Goal: Task Accomplishment & Management: Manage account settings

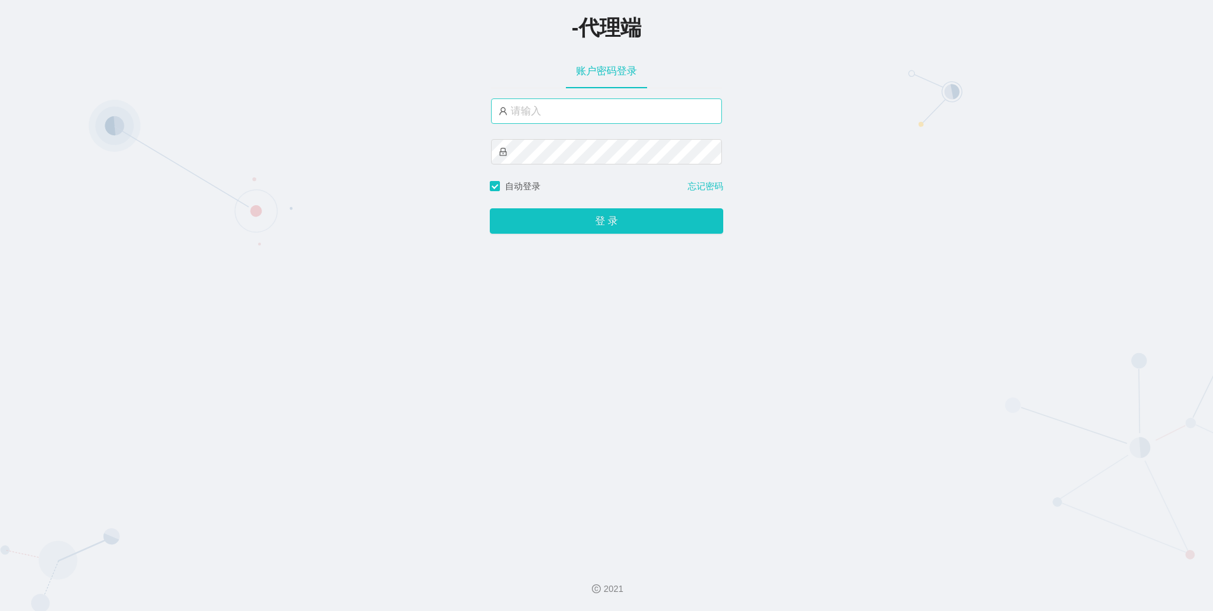
drag, startPoint x: 605, startPoint y: 128, endPoint x: 605, endPoint y: 120, distance: 8.3
click at [605, 128] on div at bounding box center [606, 138] width 231 height 81
drag, startPoint x: 605, startPoint y: 118, endPoint x: 650, endPoint y: 119, distance: 45.1
click at [605, 118] on input "text" at bounding box center [606, 110] width 231 height 25
drag, startPoint x: 557, startPoint y: 118, endPoint x: 574, endPoint y: 117, distance: 16.5
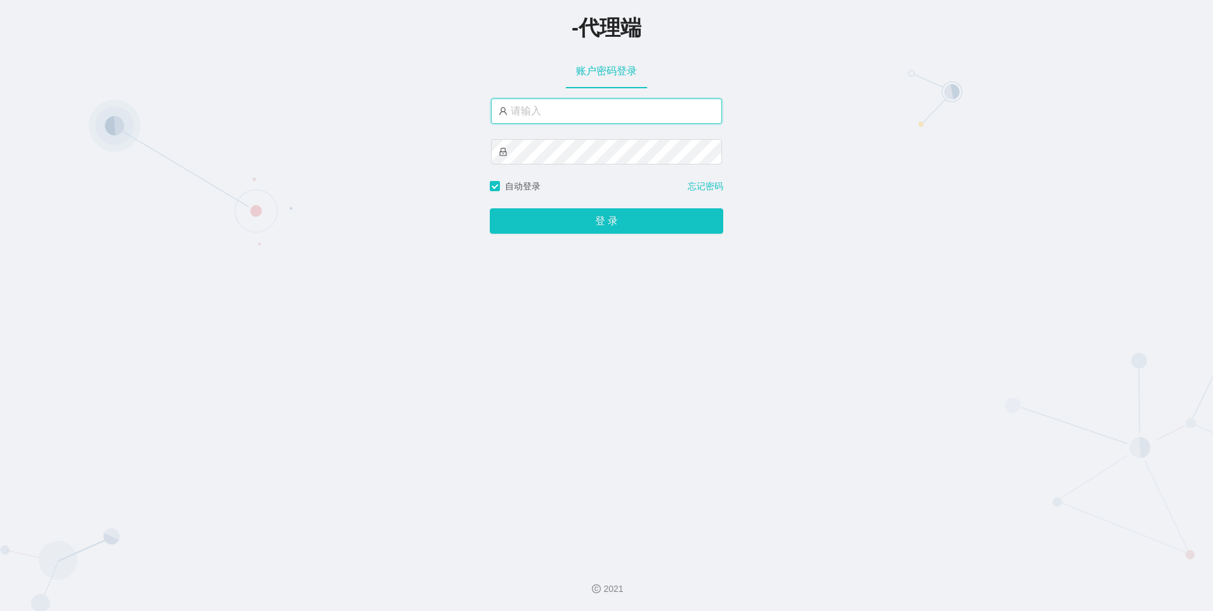
click at [557, 118] on input "text" at bounding box center [606, 110] width 231 height 25
paste input "jinzhe888"
type input "jinzhe888"
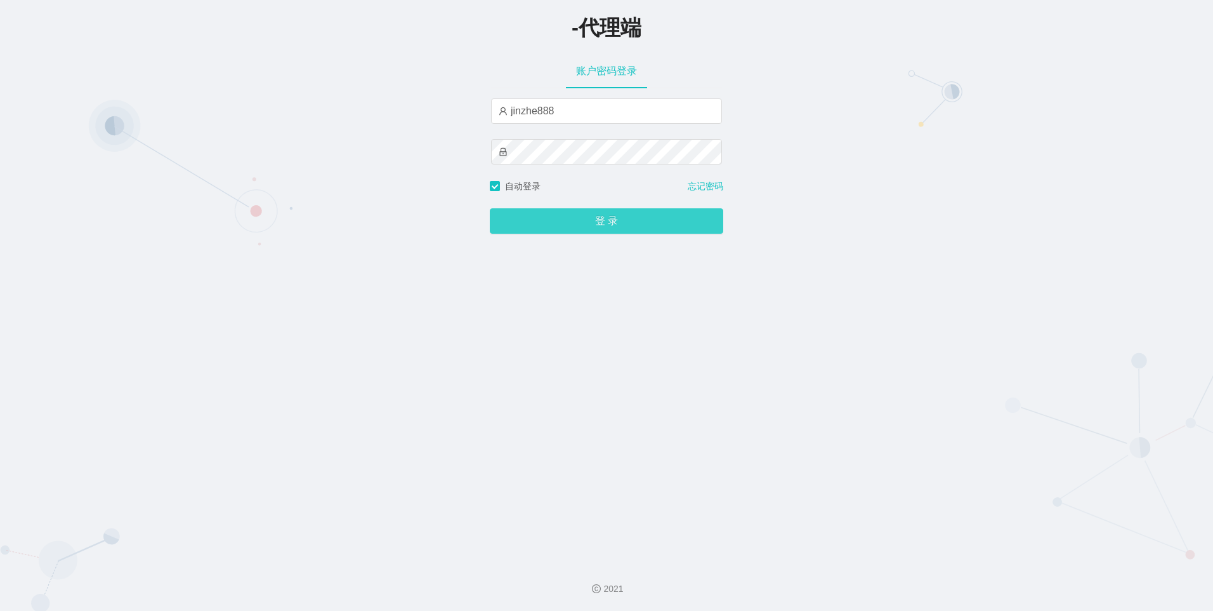
click at [557, 214] on button "登 录" at bounding box center [607, 220] width 234 height 25
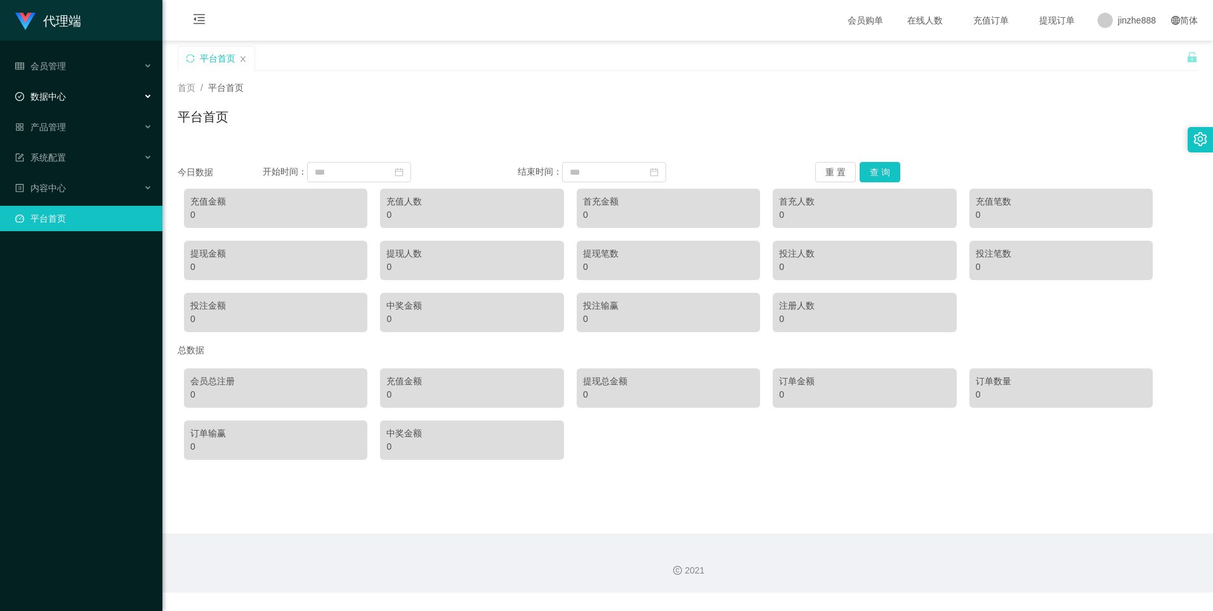
click at [79, 91] on div "数据中心" at bounding box center [81, 96] width 162 height 25
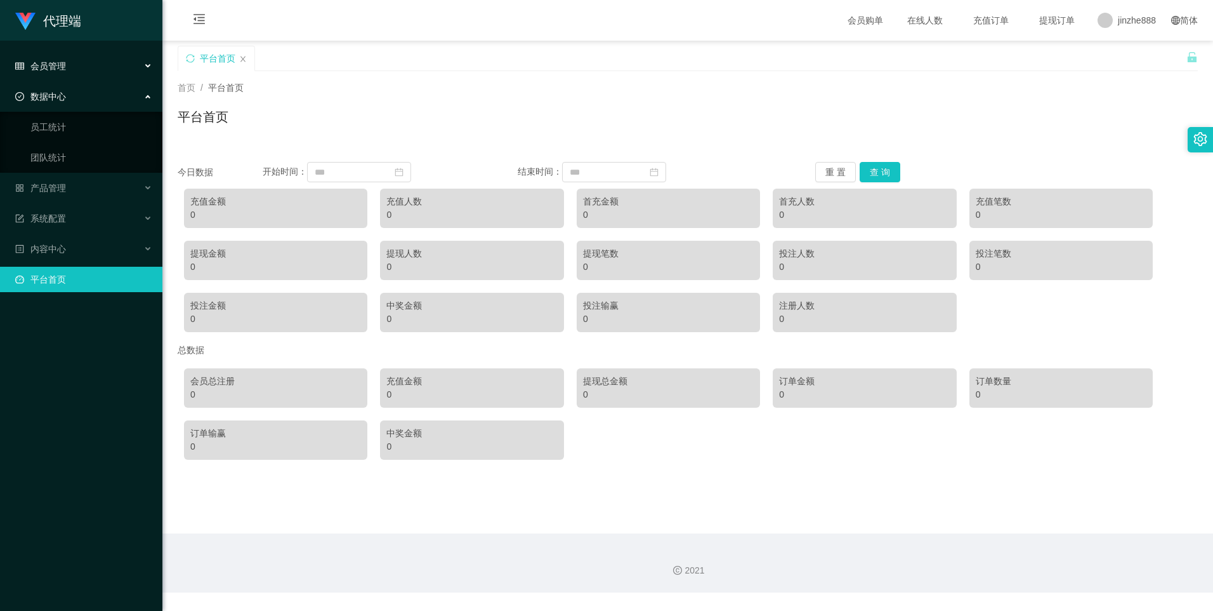
click at [70, 69] on div "会员管理" at bounding box center [81, 65] width 162 height 25
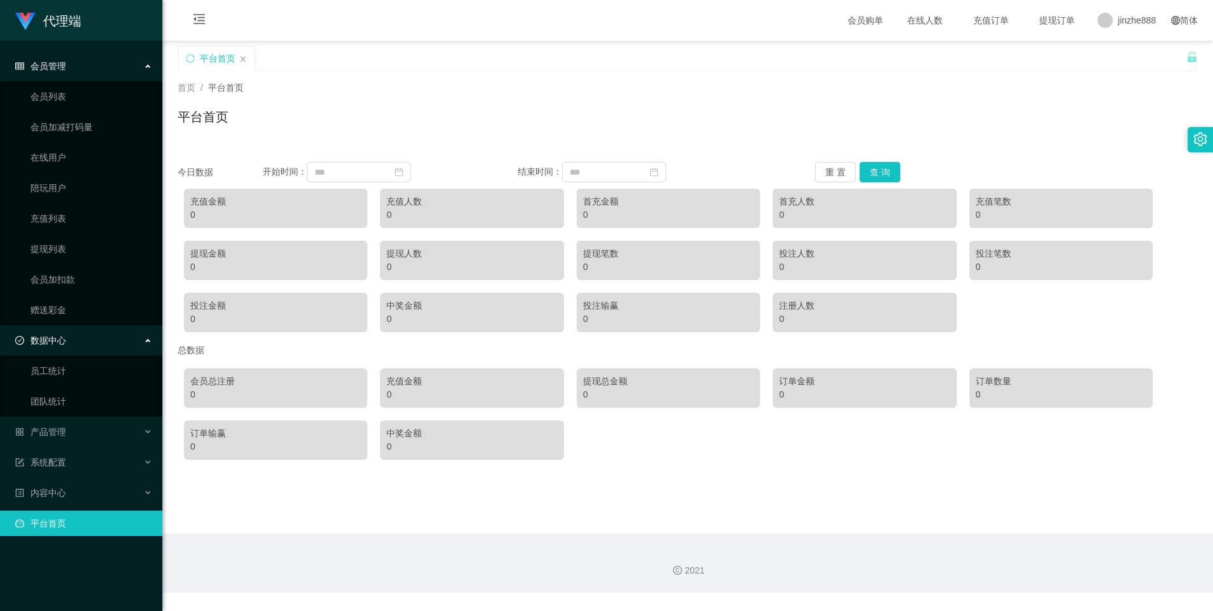
click at [92, 65] on div "会员管理" at bounding box center [81, 65] width 162 height 25
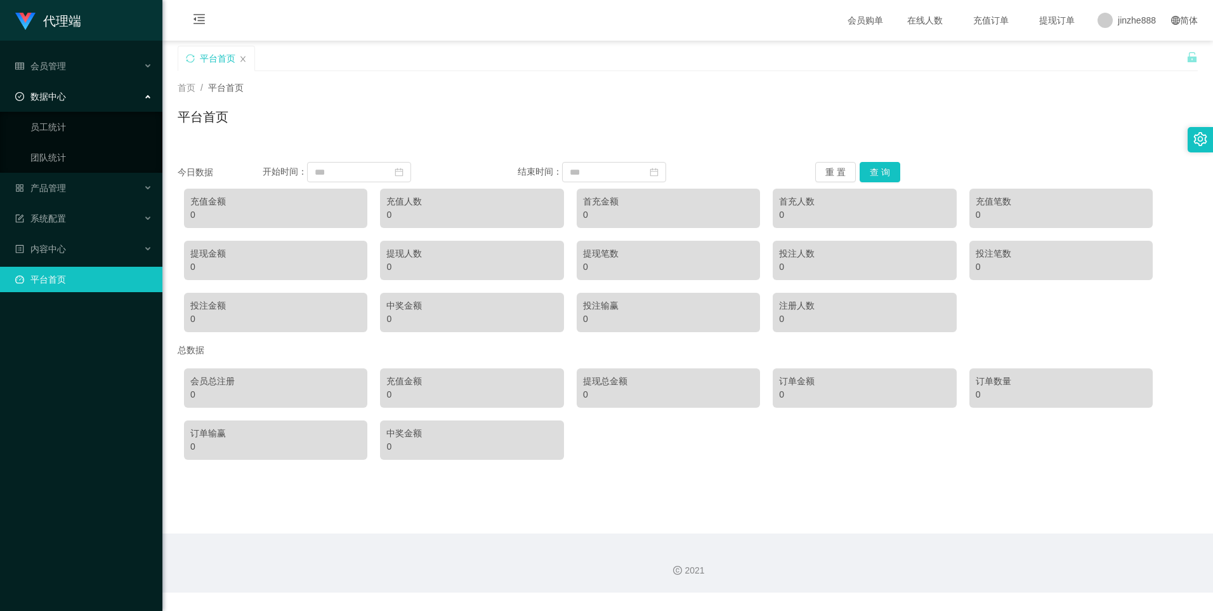
click at [83, 100] on div "数据中心" at bounding box center [81, 96] width 162 height 25
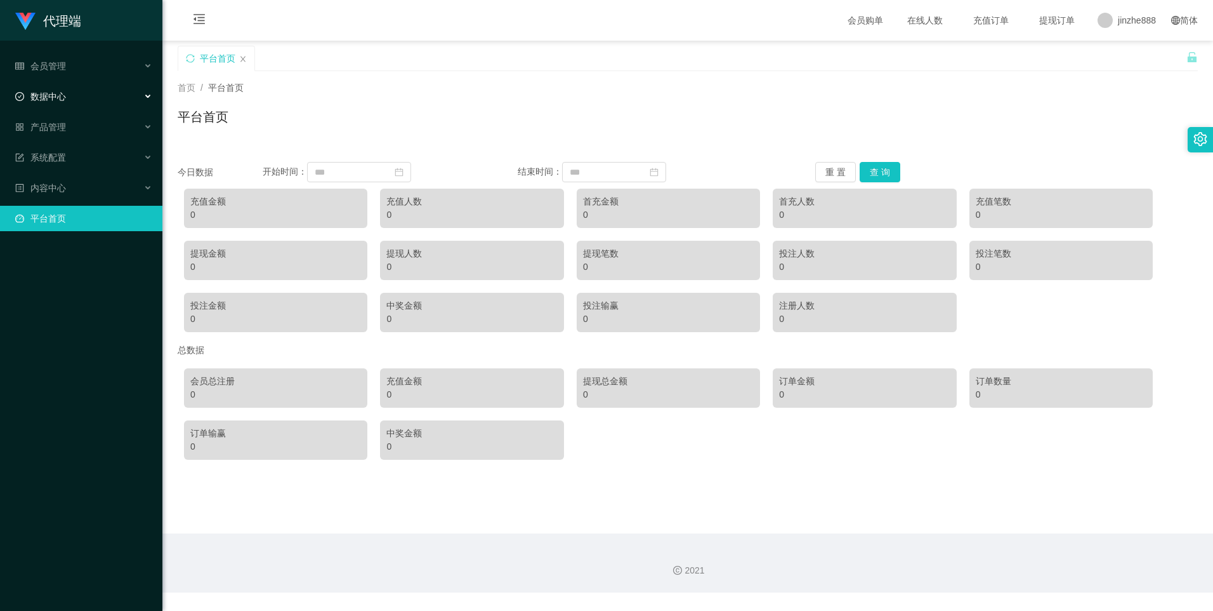
click at [84, 97] on div "数据中心" at bounding box center [81, 96] width 162 height 25
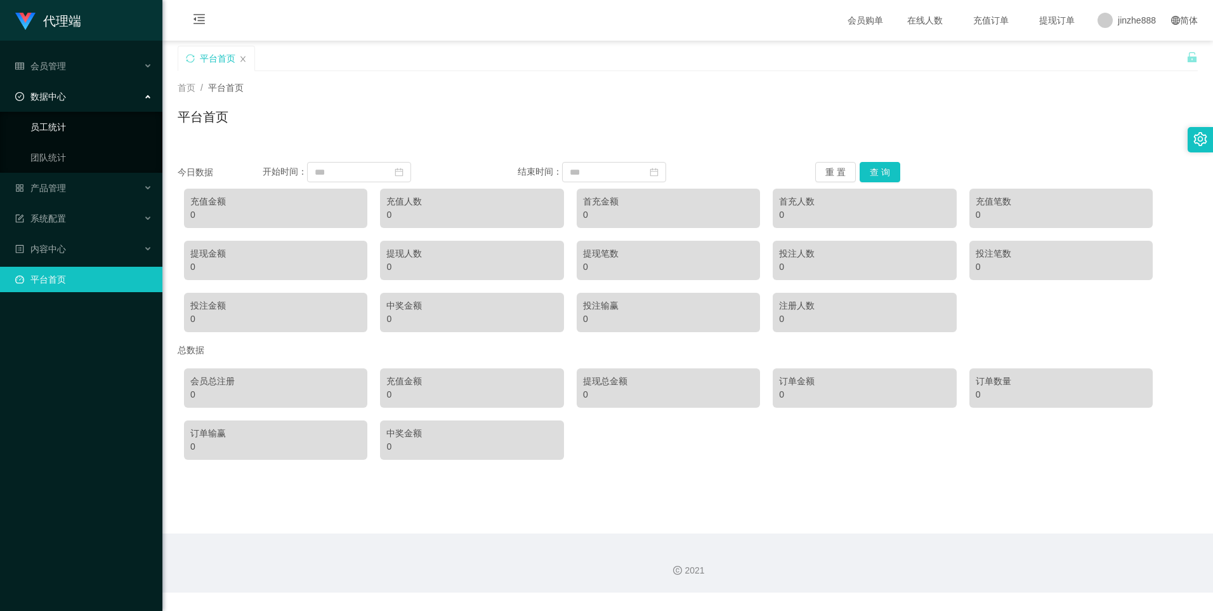
click at [64, 124] on link "员工统计" at bounding box center [91, 126] width 122 height 25
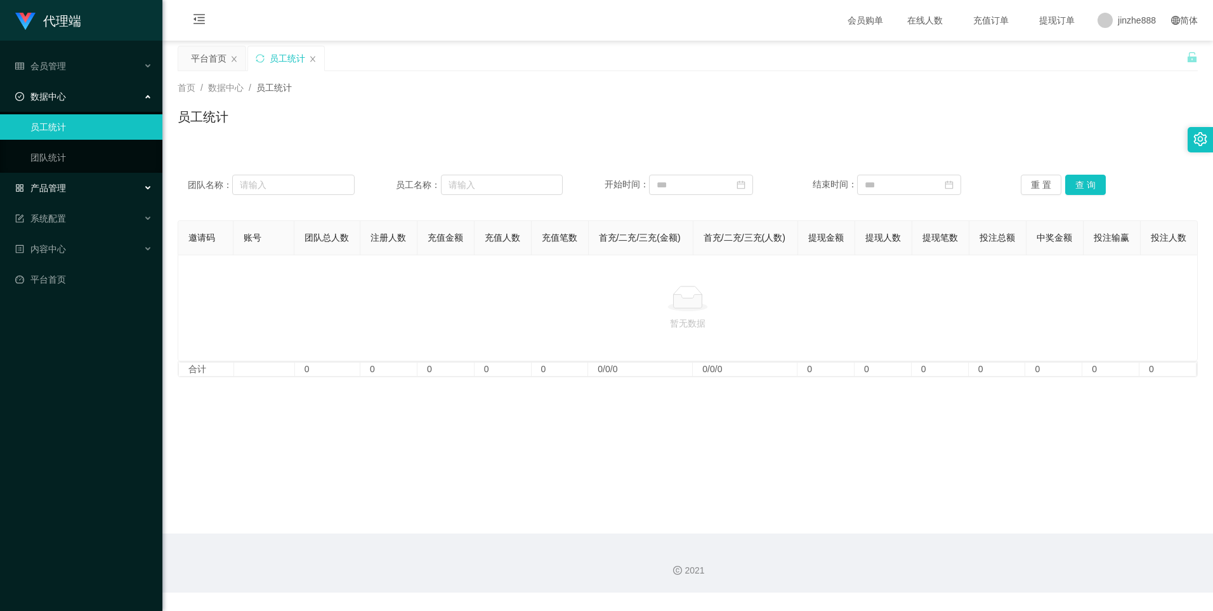
click at [77, 177] on div "产品管理" at bounding box center [81, 187] width 162 height 25
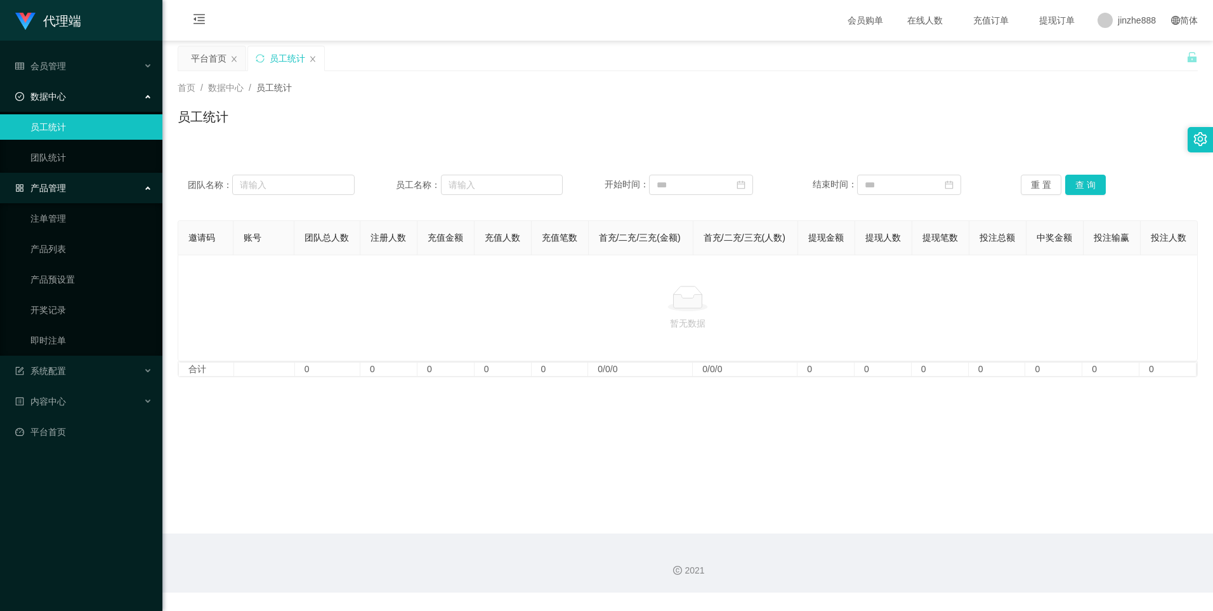
drag, startPoint x: 74, startPoint y: 180, endPoint x: 99, endPoint y: 193, distance: 28.4
click at [73, 180] on div "产品管理" at bounding box center [81, 187] width 162 height 25
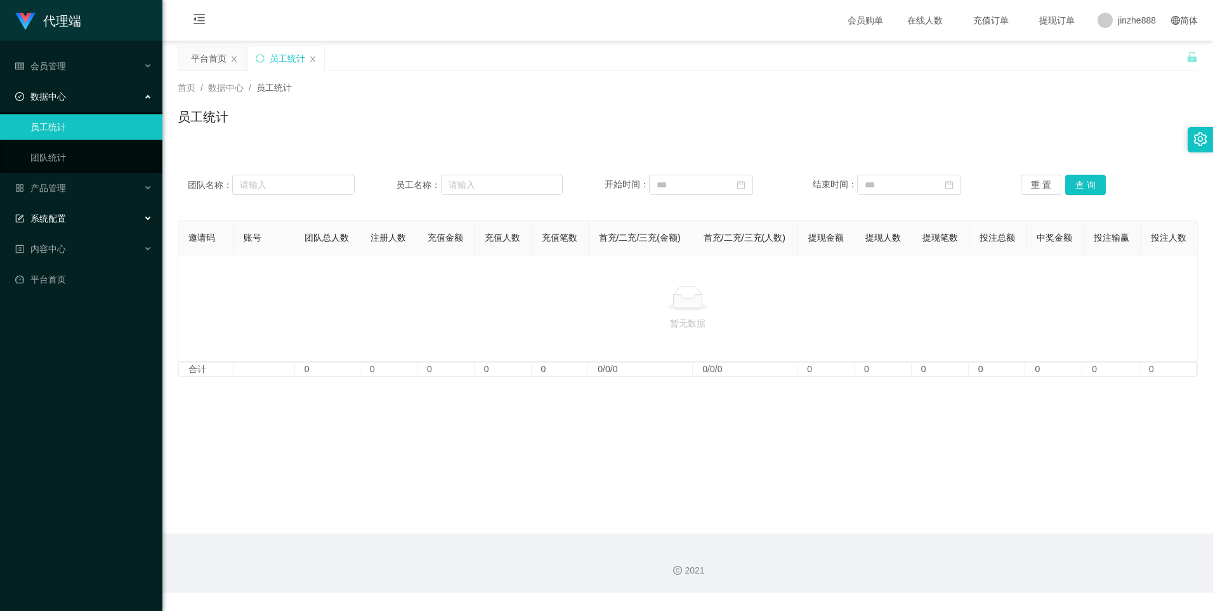
click at [82, 222] on div "系统配置" at bounding box center [81, 218] width 162 height 25
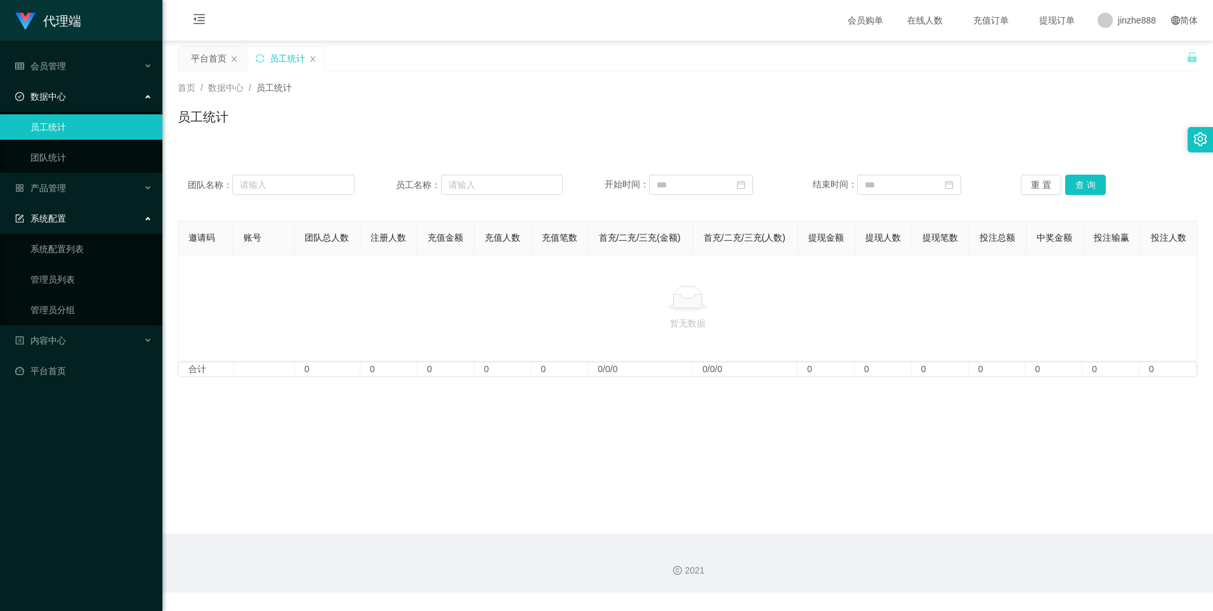
click at [82, 222] on div "系统配置" at bounding box center [81, 218] width 162 height 25
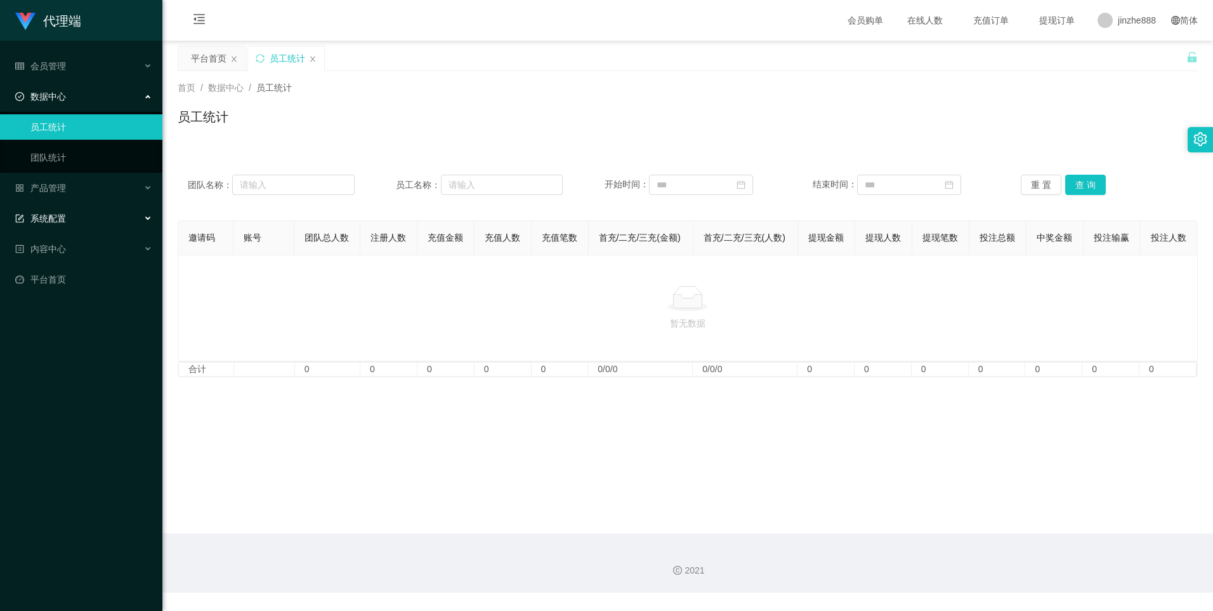
click at [83, 222] on div "系统配置" at bounding box center [81, 218] width 162 height 25
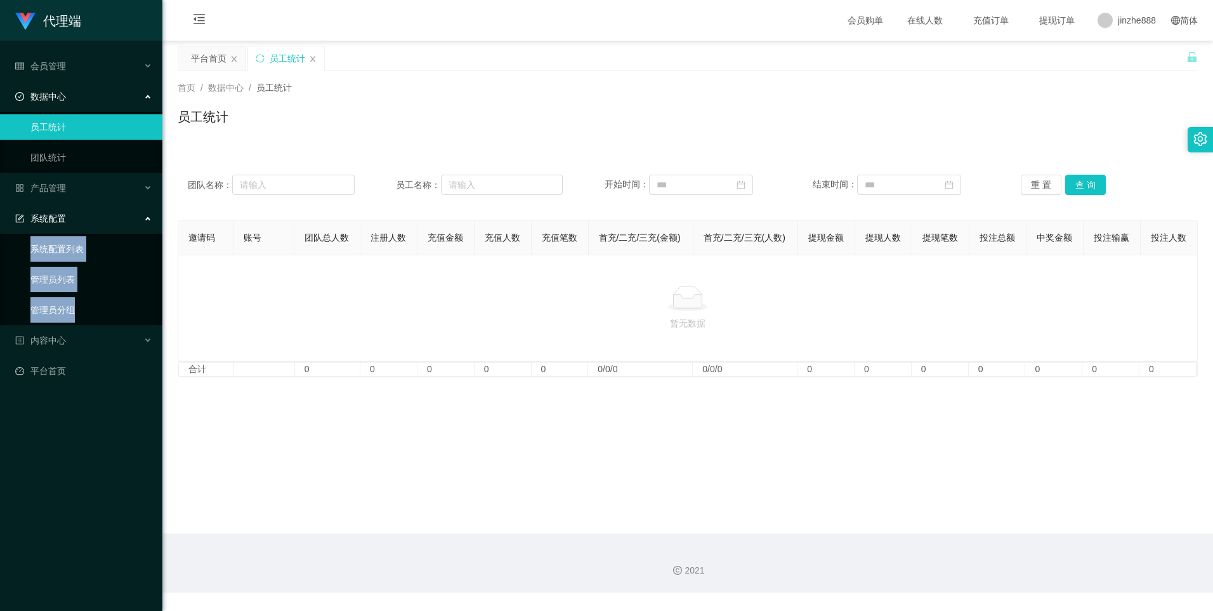
click at [45, 274] on link "管理员列表" at bounding box center [91, 279] width 122 height 25
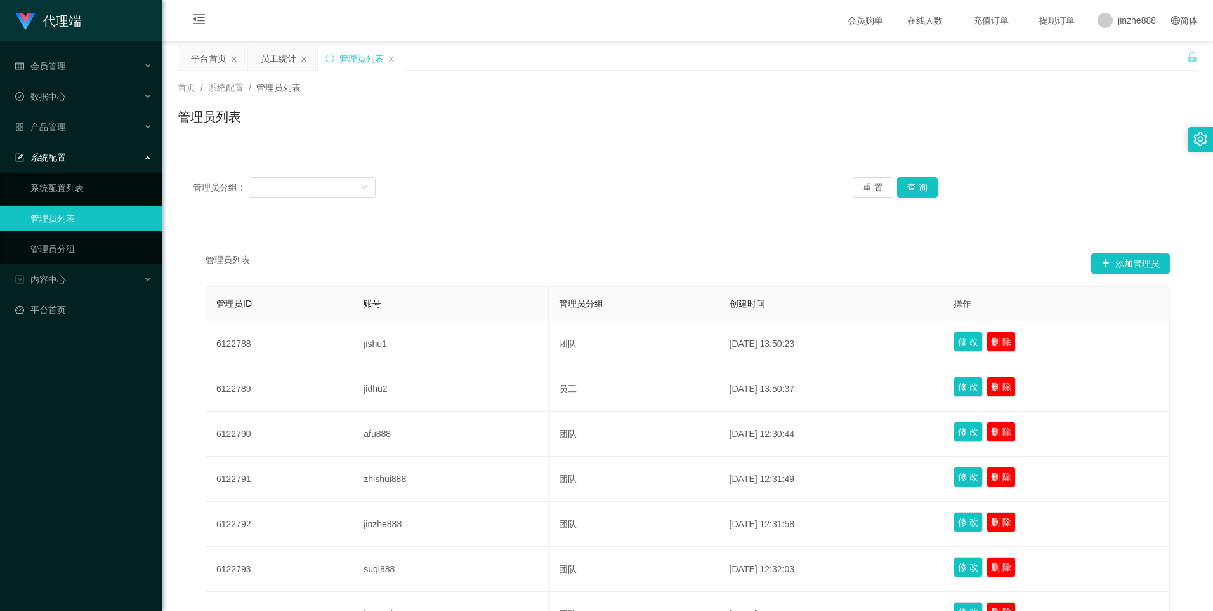
click at [532, 282] on div "管理员列表 添加管理员 管理员ID 账号 管理员分组 创建时间 操作 6122788 jishu1 团队 [DATE] 13:50:23 修 改 删 除 61…" at bounding box center [688, 532] width 990 height 559
click at [332, 194] on div at bounding box center [307, 187] width 103 height 19
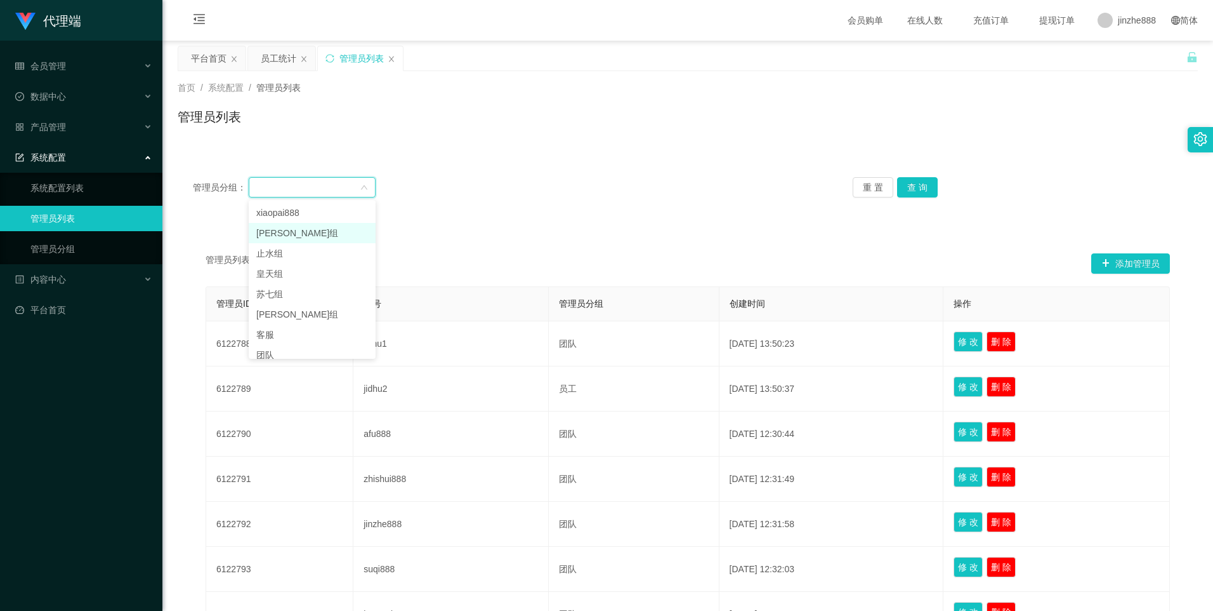
click at [327, 234] on li "[PERSON_NAME]组" at bounding box center [312, 233] width 127 height 20
click at [927, 180] on button "查 询" at bounding box center [917, 187] width 41 height 20
